Goal: Register for event/course

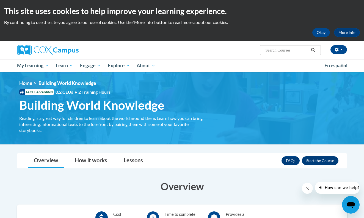
click at [315, 156] on button "Enroll" at bounding box center [320, 160] width 37 height 9
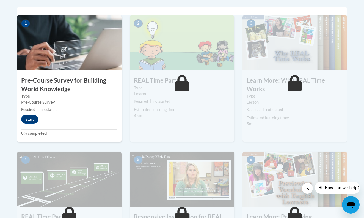
scroll to position [176, 0]
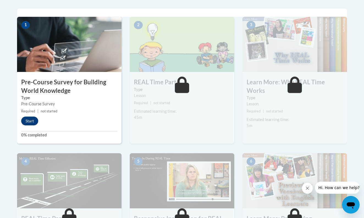
click at [30, 123] on button "Start" at bounding box center [29, 120] width 17 height 9
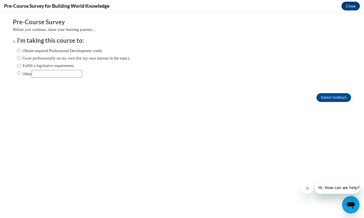
scroll to position [0, 0]
click at [26, 50] on label "Obtain required Professional Development credit." at bounding box center [60, 51] width 86 height 6
click at [21, 50] on input "Obtain required Professional Development credit." at bounding box center [19, 51] width 4 height 6
radio input "true"
click at [332, 97] on input "Submit feedback" at bounding box center [334, 97] width 35 height 9
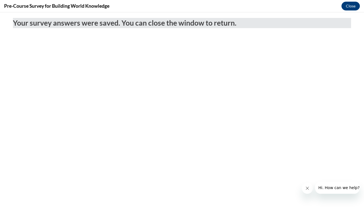
click at [352, 7] on button "Close" at bounding box center [351, 6] width 18 height 9
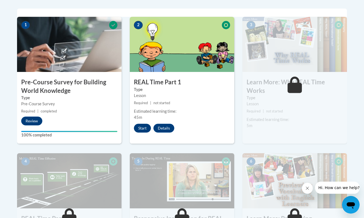
click at [143, 127] on button "Start" at bounding box center [142, 127] width 17 height 9
